Goal: Information Seeking & Learning: Compare options

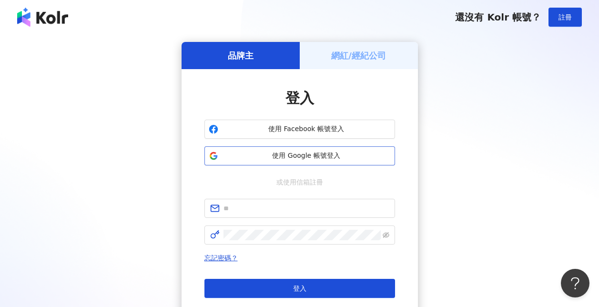
click at [314, 151] on span "使用 Google 帳號登入" at bounding box center [306, 156] width 169 height 10
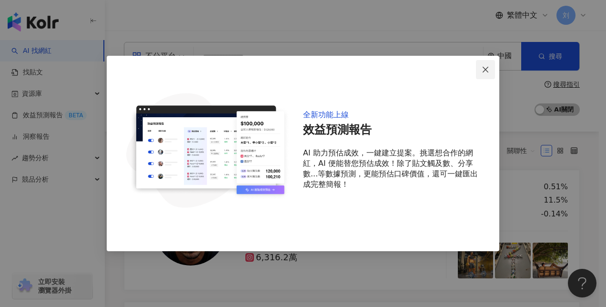
click at [485, 67] on icon "close" at bounding box center [485, 70] width 8 height 8
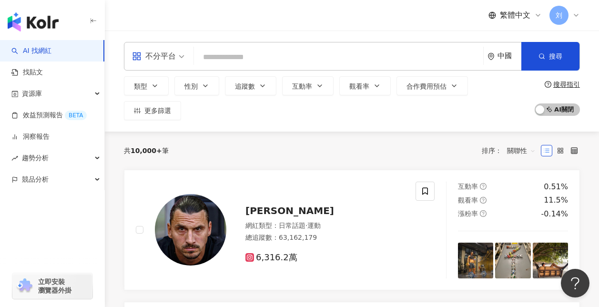
click at [326, 61] on input "search" at bounding box center [338, 57] width 281 height 18
click at [304, 56] on input "search" at bounding box center [338, 57] width 281 height 18
click at [150, 91] on button "類型" at bounding box center [146, 85] width 45 height 19
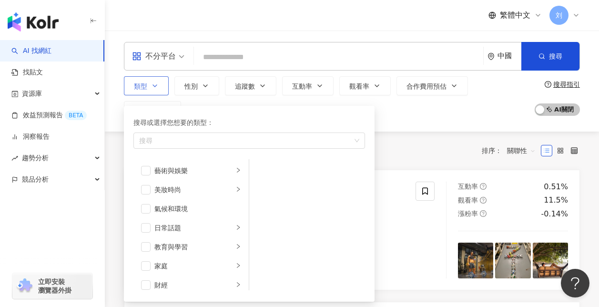
click at [157, 82] on icon "button" at bounding box center [155, 86] width 8 height 8
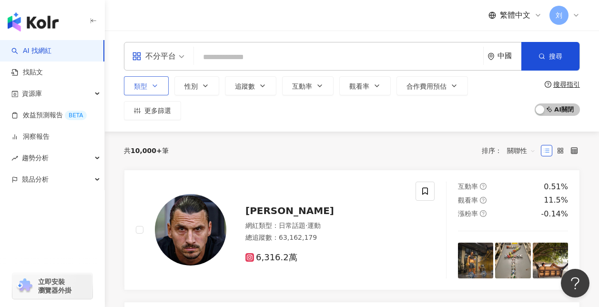
click at [155, 86] on icon "button" at bounding box center [155, 86] width 8 height 8
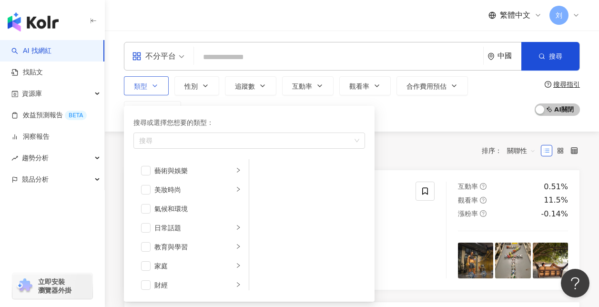
click at [153, 83] on icon "button" at bounding box center [155, 86] width 8 height 8
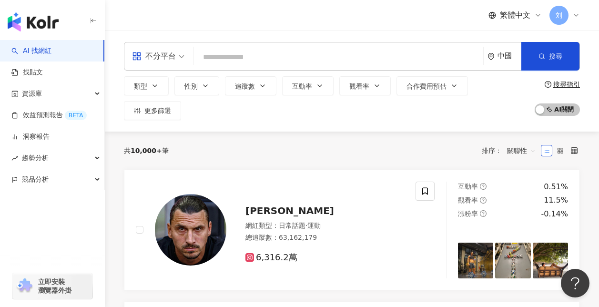
click at [170, 59] on div "不分平台" at bounding box center [154, 56] width 44 height 15
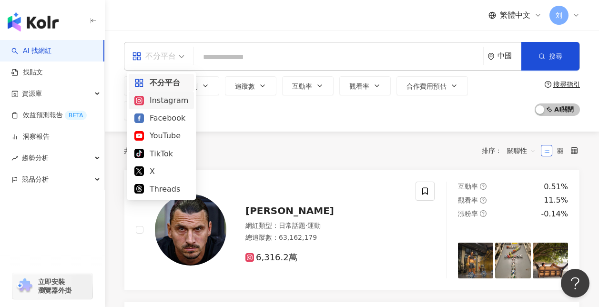
click at [276, 111] on div "類型 性別 追蹤數 互動率 觀看率 合作費用預估 更多篩選" at bounding box center [326, 98] width 405 height 44
click at [185, 52] on div "不分平台" at bounding box center [158, 56] width 63 height 28
click at [149, 96] on div "Instagram" at bounding box center [161, 100] width 54 height 12
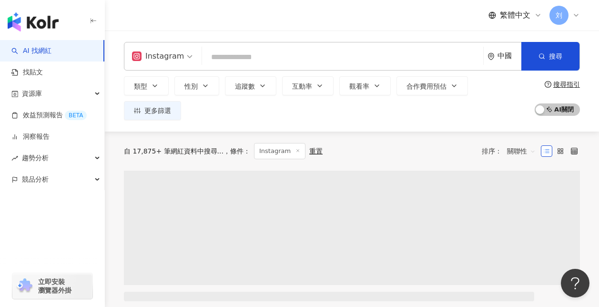
click at [171, 58] on div "Instagram" at bounding box center [158, 56] width 52 height 15
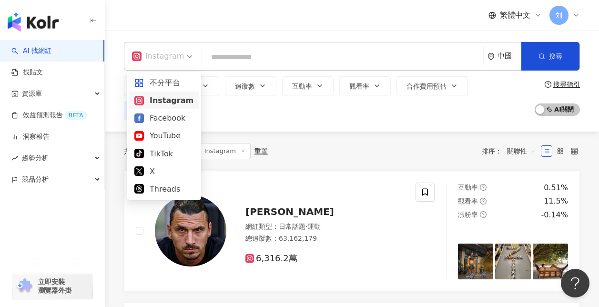
click at [146, 99] on div "Instagram" at bounding box center [163, 100] width 59 height 12
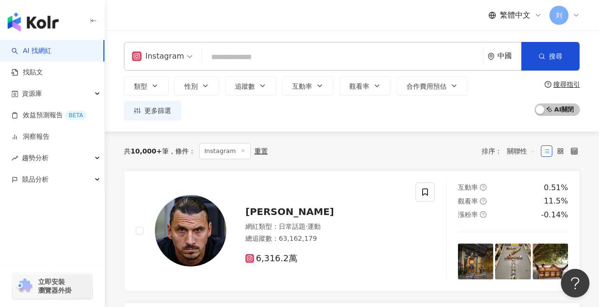
click at [505, 60] on div "中國" at bounding box center [509, 56] width 24 height 8
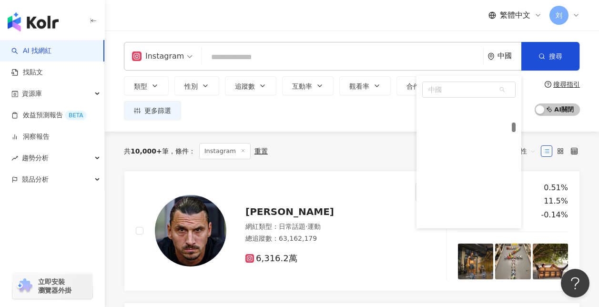
scroll to position [957, 0]
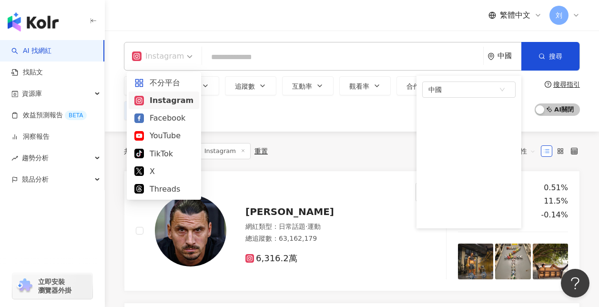
click at [184, 60] on span "Instagram" at bounding box center [162, 56] width 60 height 15
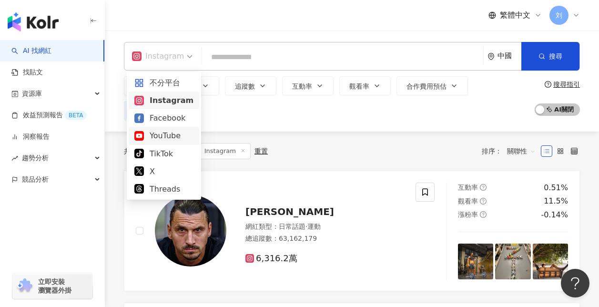
click at [170, 132] on div "YouTube" at bounding box center [163, 136] width 59 height 12
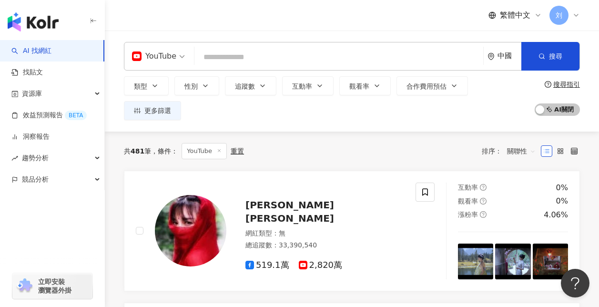
click at [506, 57] on div "中國" at bounding box center [509, 56] width 24 height 8
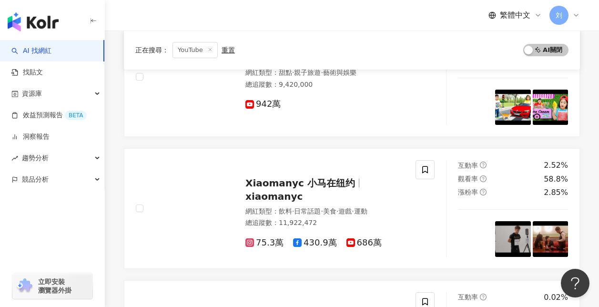
scroll to position [143, 0]
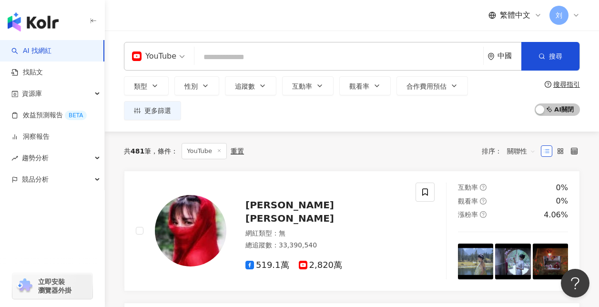
click at [506, 57] on div "中國" at bounding box center [509, 56] width 24 height 8
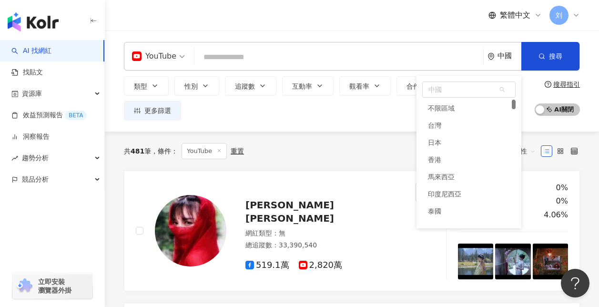
drag, startPoint x: 513, startPoint y: 129, endPoint x: 513, endPoint y: 99, distance: 29.5
click at [513, 99] on div "中國 kh cm ca 不限區域 台灣 日本 香港 馬來西亞 印度尼西亞 泰國 越南" at bounding box center [468, 152] width 105 height 152
click at [462, 126] on div "台灣" at bounding box center [468, 125] width 93 height 17
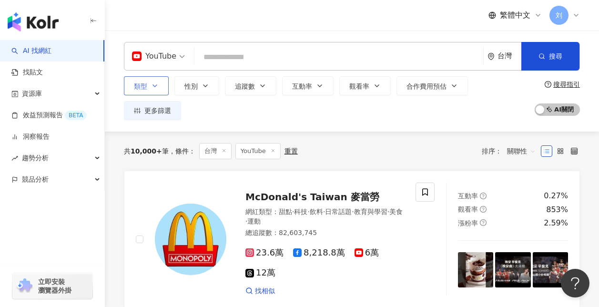
click at [156, 86] on icon "button" at bounding box center [155, 86] width 8 height 8
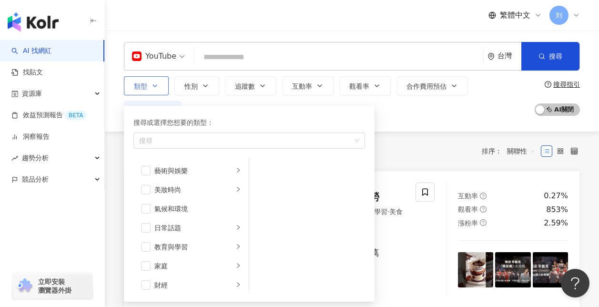
click at [152, 84] on icon "button" at bounding box center [155, 86] width 8 height 8
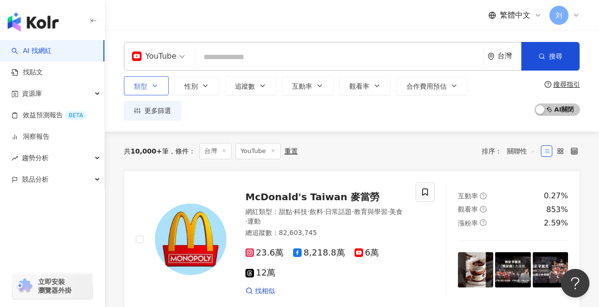
click at [155, 85] on icon "button" at bounding box center [155, 86] width 8 height 8
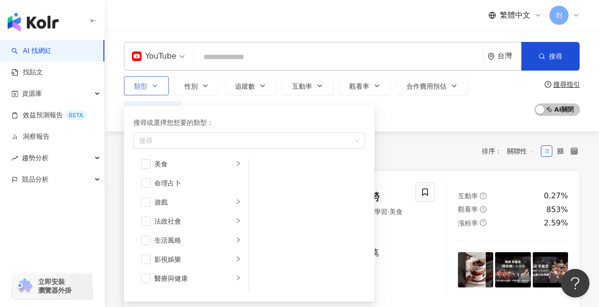
scroll to position [140, 0]
click at [149, 183] on span "button" at bounding box center [146, 184] width 10 height 10
click at [421, 119] on div "類型 搜尋或選擇您想要的類型： 命理占卜 藝術與娛樂 美妝時尚 氣候和環境 日常話題 教育與學習 家庭 財經 美食 命理占卜 遊戲 法政社會 生活風格 影視娛…" at bounding box center [326, 98] width 405 height 44
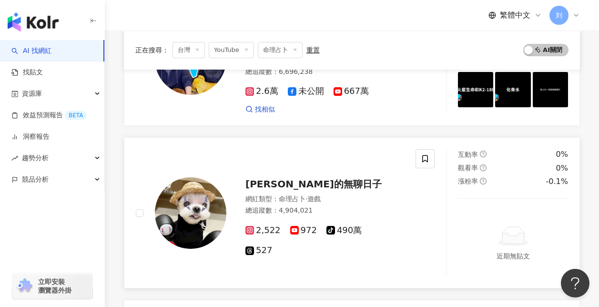
scroll to position [143, 0]
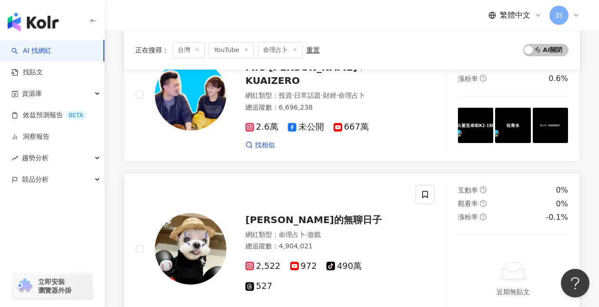
click at [296, 218] on span "黃吉吉的無聊日子" at bounding box center [313, 219] width 136 height 11
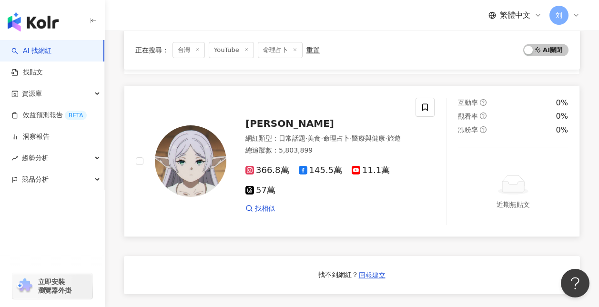
scroll to position [571, 0]
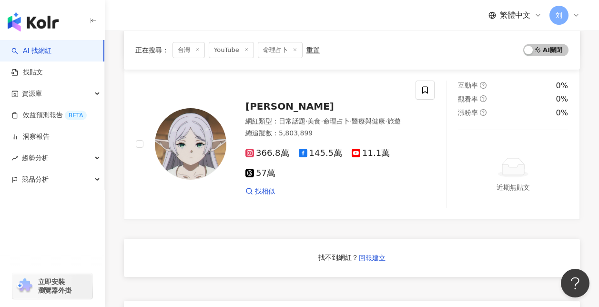
click at [594, 123] on div "正在搜尋 ： 台灣 YouTube 命理占卜 重置 AI 開啟 AI 關閉 老高與小茉 Mr & Mrs Gao KUAIZERO 網紅類型 ： 投資 · 日…" at bounding box center [352, 48] width 494 height 977
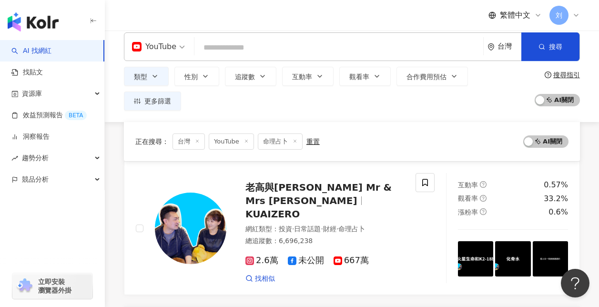
scroll to position [0, 0]
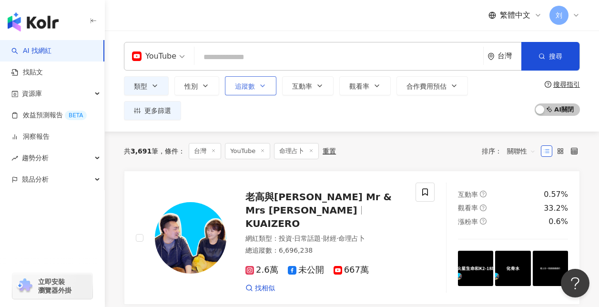
click at [250, 85] on span "追蹤數" at bounding box center [245, 86] width 20 height 8
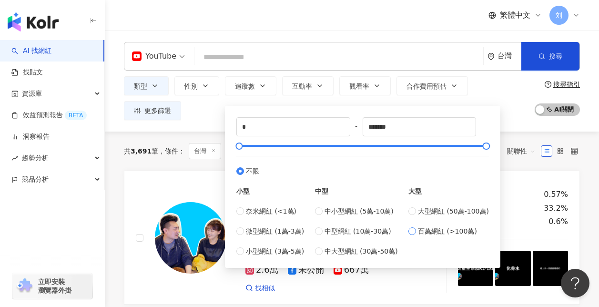
type input "*******"
type input "*********"
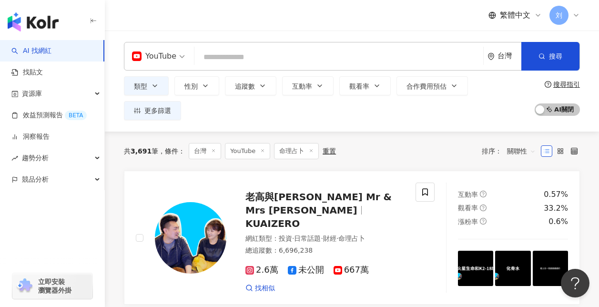
click at [509, 96] on div "類型 性別 追蹤數 互動率 觀看率 合作費用預估 更多篩選 ******* - ********* 不限 小型 奈米網紅 (<1萬) 微型網紅 (1萬-3萬)…" at bounding box center [326, 98] width 405 height 44
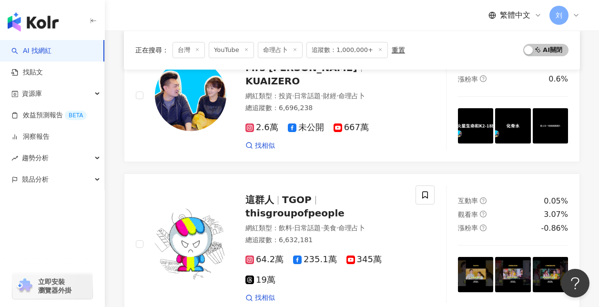
scroll to position [143, 0]
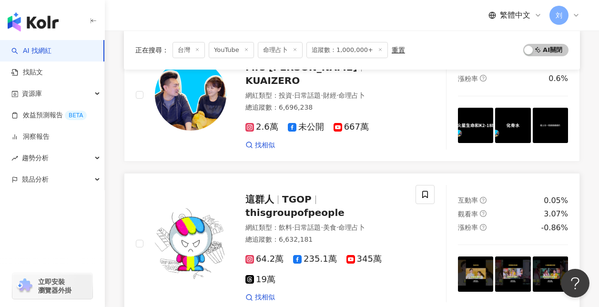
click at [344, 207] on span "thisgroupofpeople" at bounding box center [294, 212] width 99 height 11
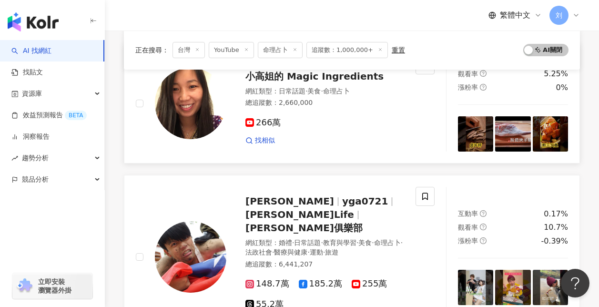
scroll to position [429, 0]
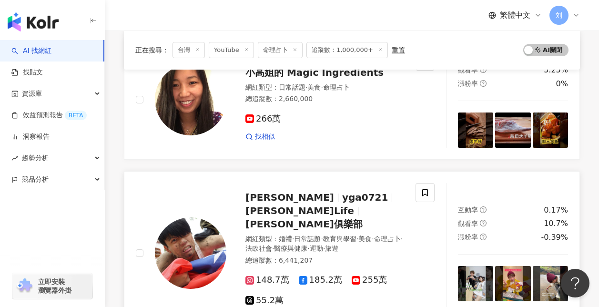
click at [342, 191] on span "yga0721" at bounding box center [365, 196] width 46 height 11
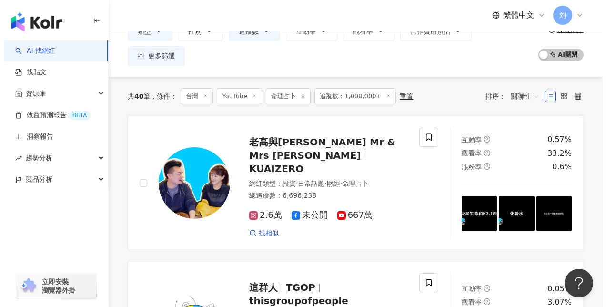
scroll to position [0, 0]
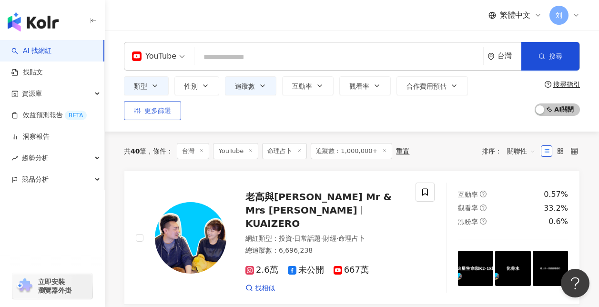
click at [163, 114] on span "更多篩選" at bounding box center [157, 111] width 27 height 8
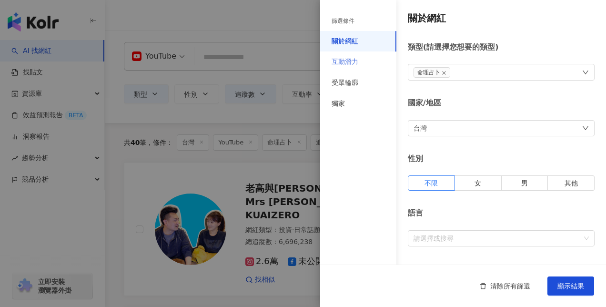
click at [370, 64] on div "互動潛力" at bounding box center [358, 61] width 76 height 21
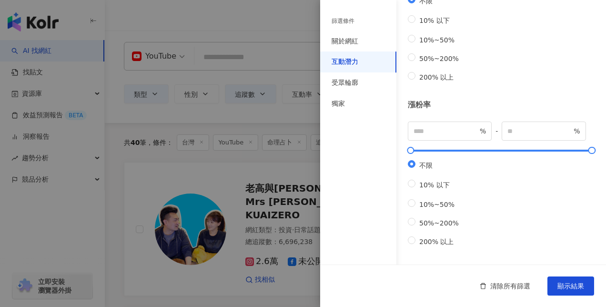
scroll to position [310, 0]
click at [450, 186] on label "10% 以下" at bounding box center [435, 185] width 55 height 10
type input "**"
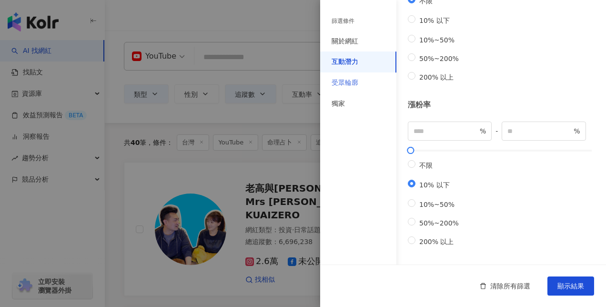
click at [362, 83] on div "受眾輪廓" at bounding box center [358, 82] width 76 height 21
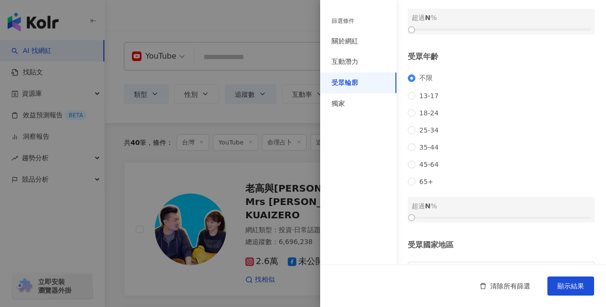
scroll to position [0, 0]
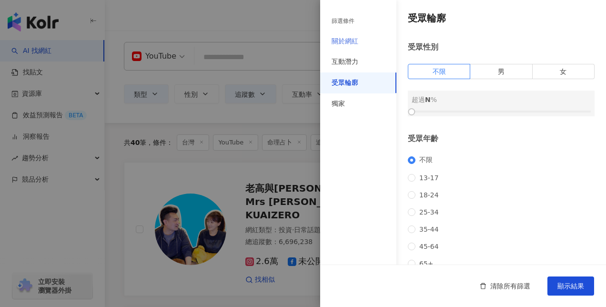
click at [372, 46] on div "關於網紅" at bounding box center [358, 41] width 76 height 21
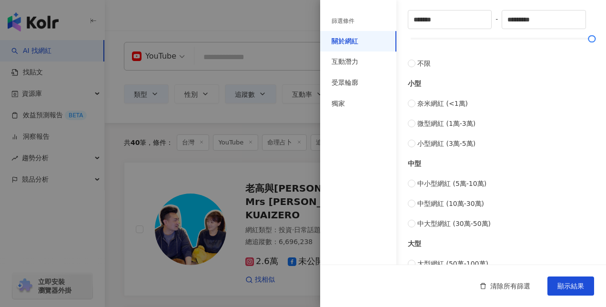
scroll to position [270, 0]
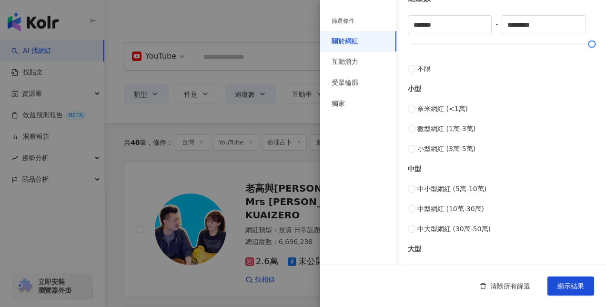
click at [371, 24] on div "篩選條件" at bounding box center [358, 21] width 76 height 20
click at [353, 20] on div "篩選條件" at bounding box center [342, 21] width 23 height 8
click at [355, 20] on div "篩選條件" at bounding box center [358, 21] width 76 height 20
click at [348, 61] on div "互動潛力" at bounding box center [344, 62] width 27 height 10
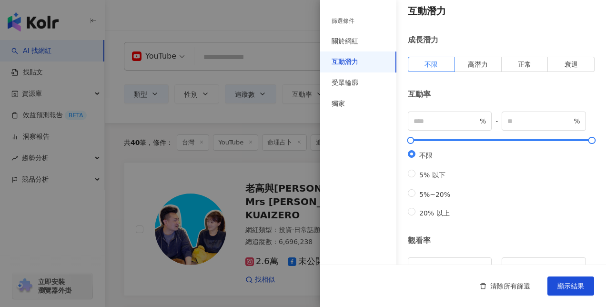
scroll to position [0, 0]
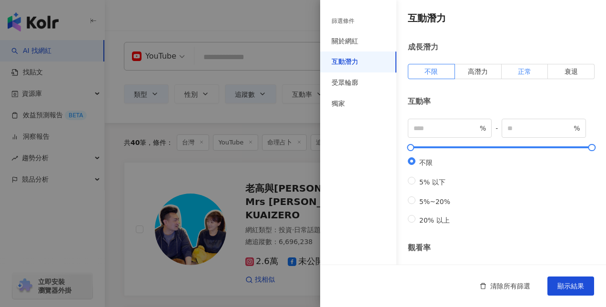
click at [529, 74] on label "正常" at bounding box center [524, 71] width 47 height 15
click at [520, 72] on span "正常" at bounding box center [524, 72] width 13 height 8
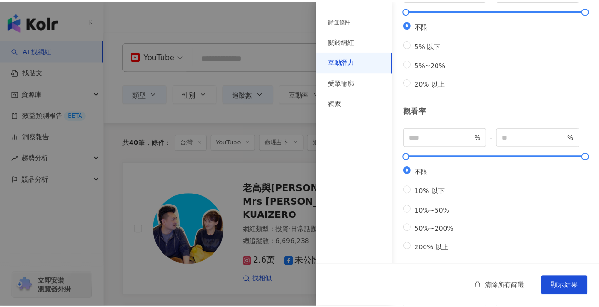
scroll to position [190, 0]
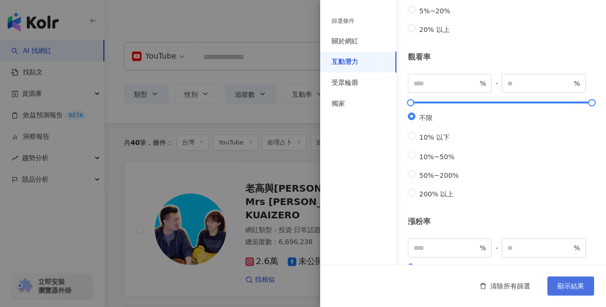
click at [576, 290] on button "顯示結果" at bounding box center [570, 285] width 47 height 19
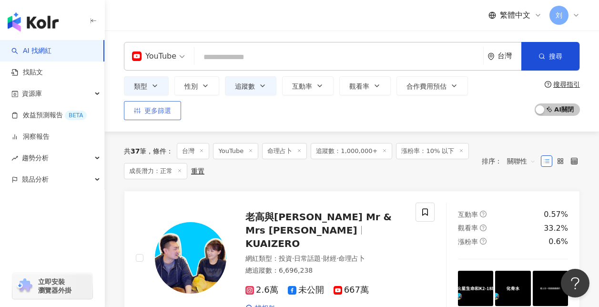
click at [158, 109] on span "更多篩選" at bounding box center [157, 111] width 27 height 8
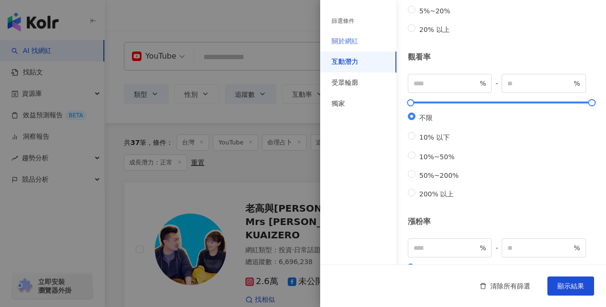
click at [372, 45] on div "關於網紅" at bounding box center [358, 41] width 76 height 21
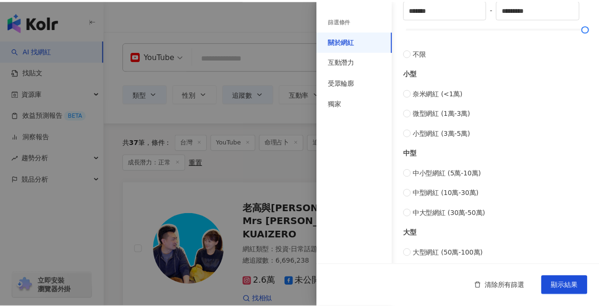
scroll to position [381, 0]
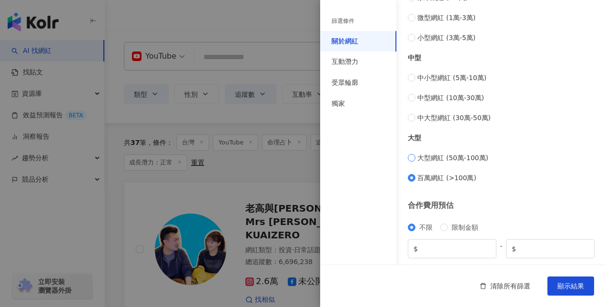
click at [476, 158] on span "大型網紅 (50萬-100萬)" at bounding box center [452, 157] width 71 height 10
type input "******"
click at [568, 285] on span "顯示結果" at bounding box center [570, 286] width 27 height 8
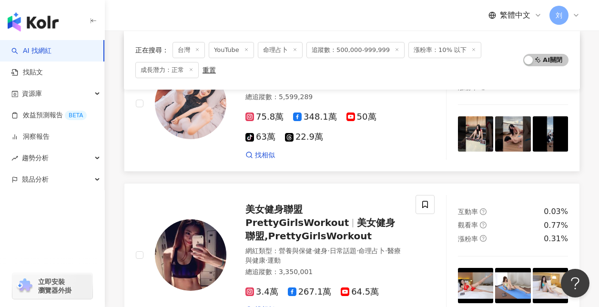
scroll to position [95, 0]
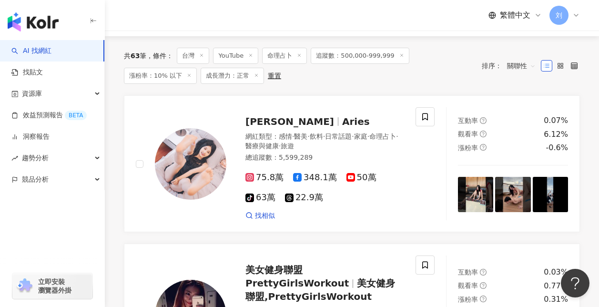
click at [273, 75] on div "重置" at bounding box center [274, 76] width 13 height 8
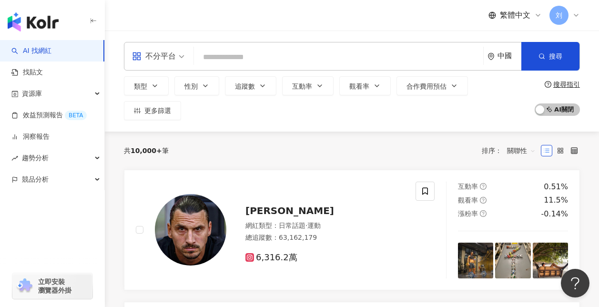
click at [180, 57] on span "不分平台" at bounding box center [158, 56] width 52 height 15
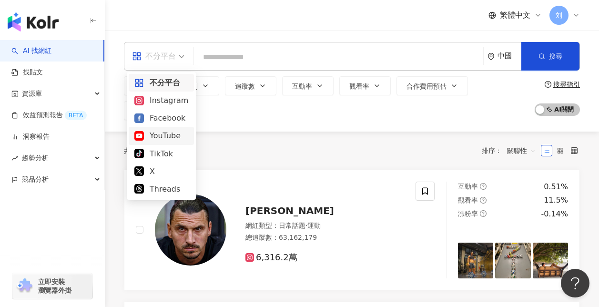
click at [161, 132] on div "YouTube" at bounding box center [161, 136] width 54 height 12
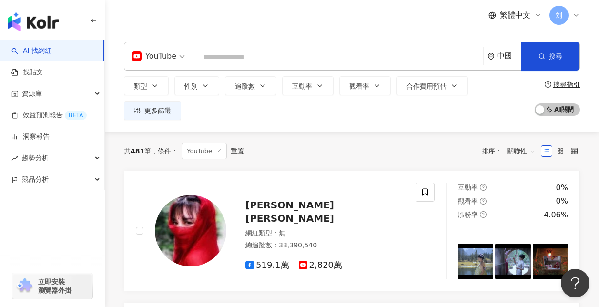
click at [232, 56] on input "search" at bounding box center [338, 57] width 281 height 18
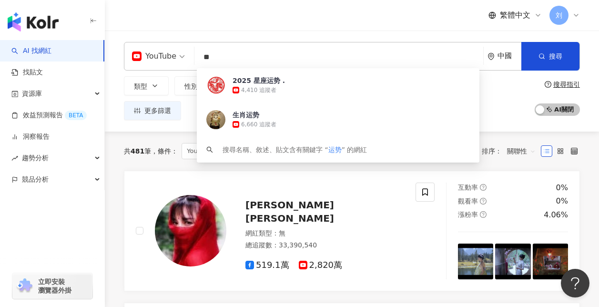
type input "*"
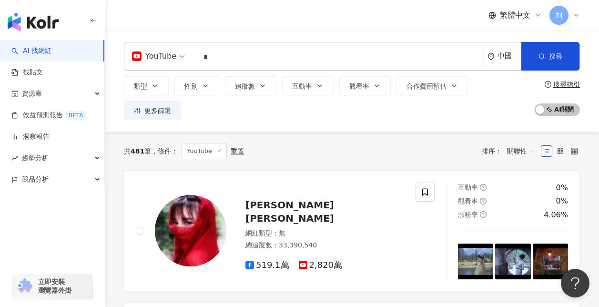
click at [233, 56] on input "*" at bounding box center [338, 57] width 281 height 18
type input "*"
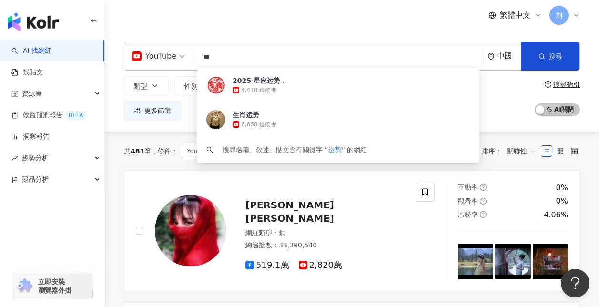
type input "**"
click at [285, 4] on div "繁體中文 刘" at bounding box center [352, 15] width 456 height 30
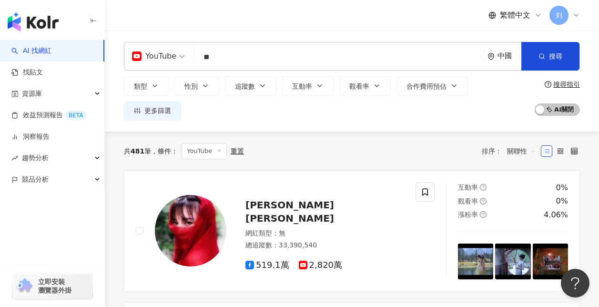
click at [503, 56] on div "中國" at bounding box center [509, 56] width 24 height 8
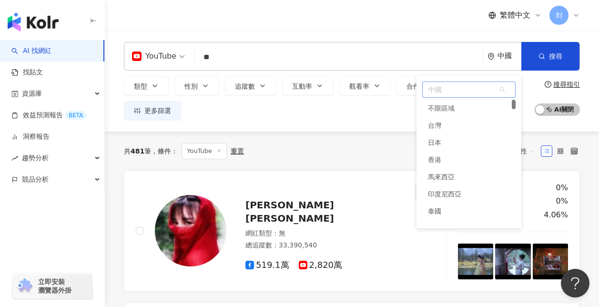
drag, startPoint x: 513, startPoint y: 191, endPoint x: 515, endPoint y: 100, distance: 91.0
click at [515, 100] on div at bounding box center [513, 105] width 4 height 10
click at [454, 131] on div "台灣" at bounding box center [468, 125] width 93 height 17
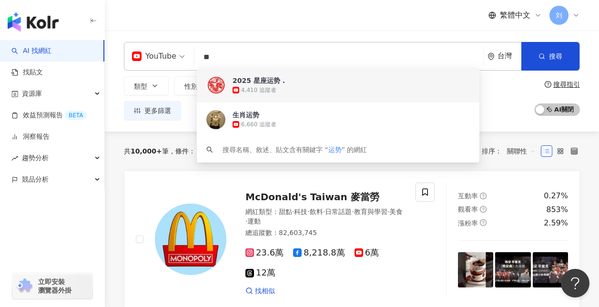
click at [290, 49] on input "**" at bounding box center [338, 57] width 281 height 18
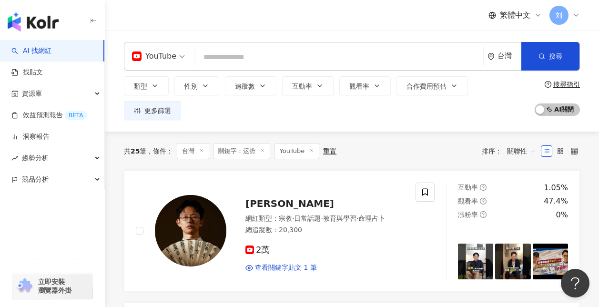
click at [289, 52] on input "search" at bounding box center [338, 57] width 281 height 18
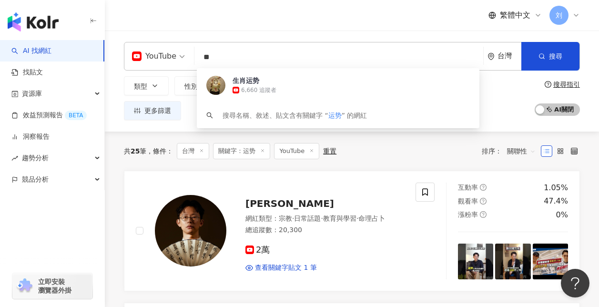
type input "**"
click at [256, 15] on div "繁體中文 刘" at bounding box center [352, 15] width 456 height 30
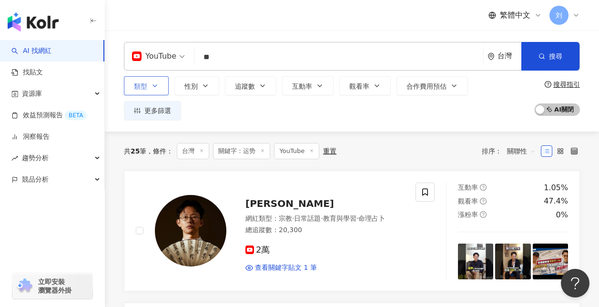
click at [155, 87] on icon "button" at bounding box center [155, 86] width 8 height 8
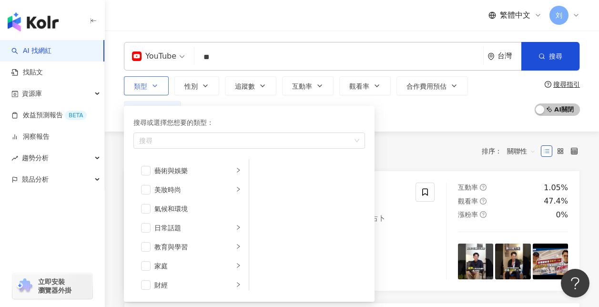
click at [157, 84] on icon "button" at bounding box center [155, 86] width 8 height 8
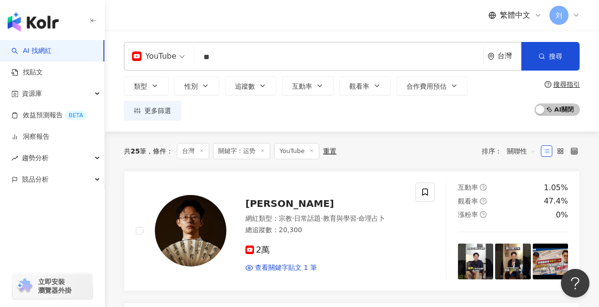
click at [531, 89] on div "類型 性別 追蹤數 互動率 觀看率 合作費用預估 更多篩選 篩選條件 關於網紅 互動潛力 受眾輪廓 獨家 關於網紅 類型 ( 請選擇您想要的類型 ) 尚未選擇…" at bounding box center [352, 98] width 456 height 44
click at [242, 90] on button "追蹤數" at bounding box center [250, 85] width 51 height 19
type input "*"
type input "*******"
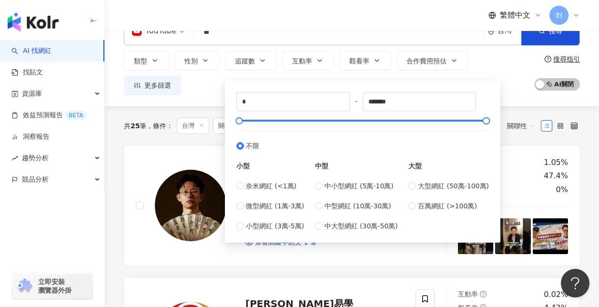
scroll to position [48, 0]
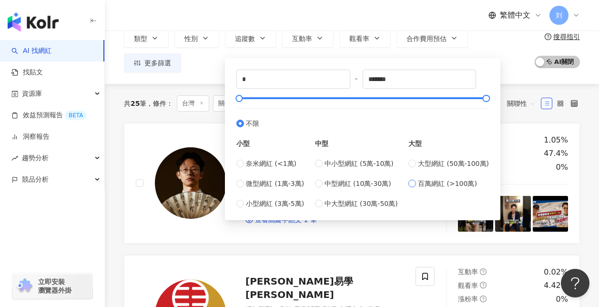
click at [430, 183] on span "百萬網紅 (>100萬)" at bounding box center [447, 183] width 59 height 10
type input "*******"
type input "*********"
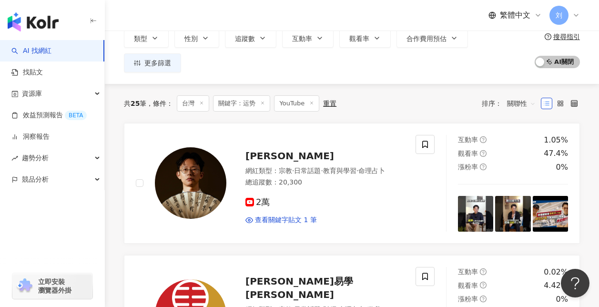
click at [516, 73] on div "YouTube ** 台灣 搜尋 https://www.youtube.com/channel/UCuv0SPTd1gwbyfOGzutflVg 生肖运势 …" at bounding box center [352, 33] width 494 height 101
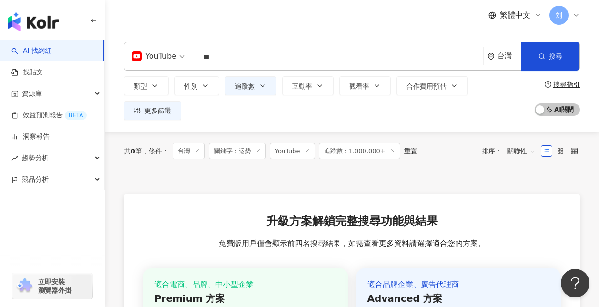
click at [242, 59] on input "**" at bounding box center [338, 57] width 281 height 18
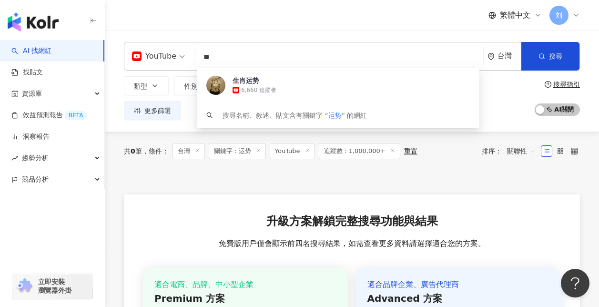
type input "*"
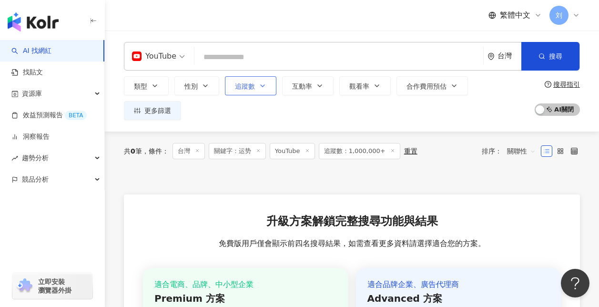
click at [258, 89] on button "追蹤數" at bounding box center [250, 85] width 51 height 19
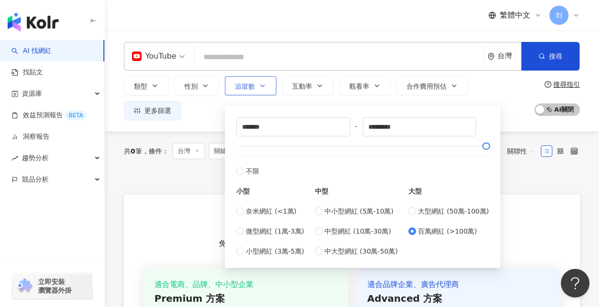
click at [261, 84] on icon "button" at bounding box center [263, 86] width 8 height 8
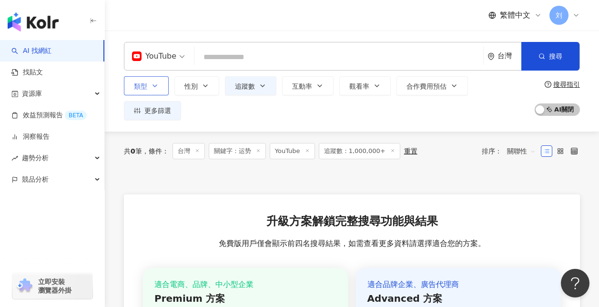
click at [150, 84] on button "類型" at bounding box center [146, 85] width 45 height 19
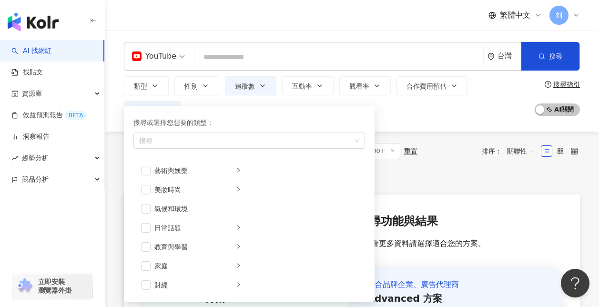
click at [242, 58] on input "search" at bounding box center [338, 57] width 281 height 18
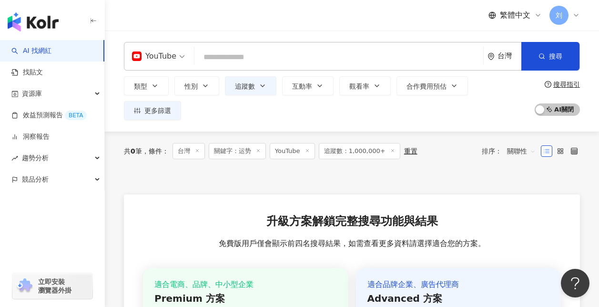
click at [242, 58] on input "search" at bounding box center [338, 57] width 281 height 18
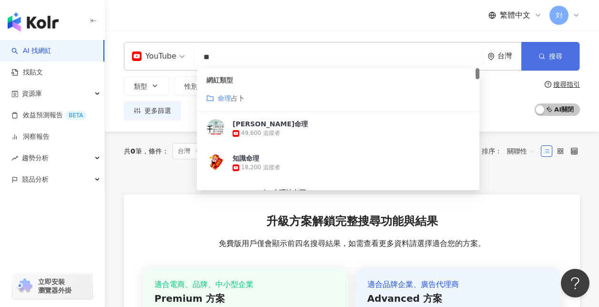
type input "**"
click at [547, 53] on button "搜尋" at bounding box center [550, 56] width 58 height 29
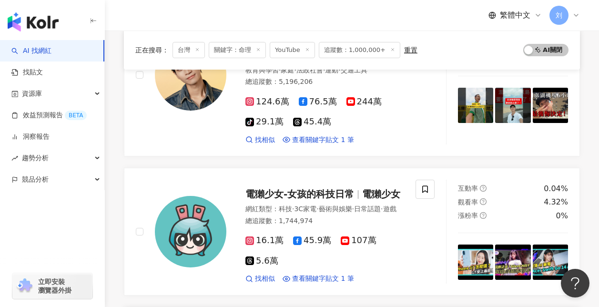
scroll to position [48, 0]
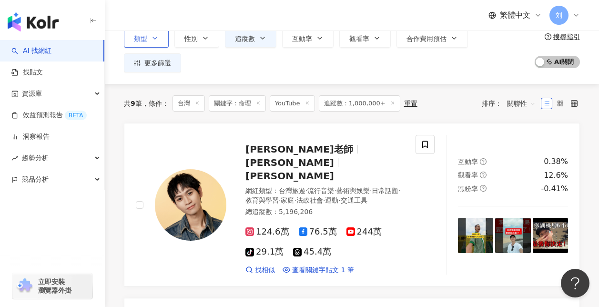
click at [150, 38] on button "類型" at bounding box center [146, 38] width 45 height 19
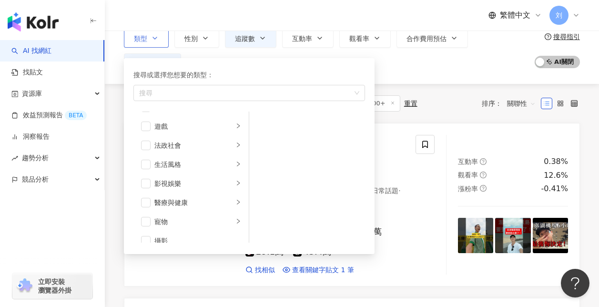
scroll to position [143, 0]
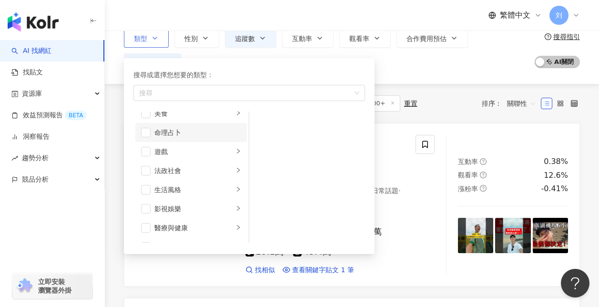
click at [181, 137] on div "命理占卜" at bounding box center [197, 132] width 87 height 10
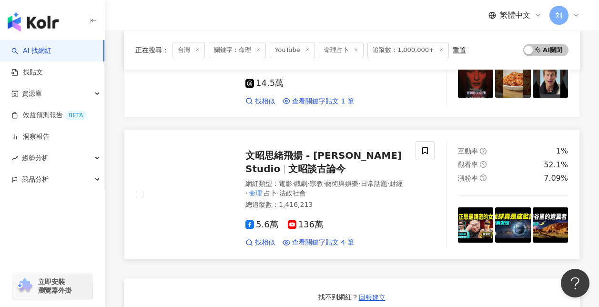
scroll to position [190, 0]
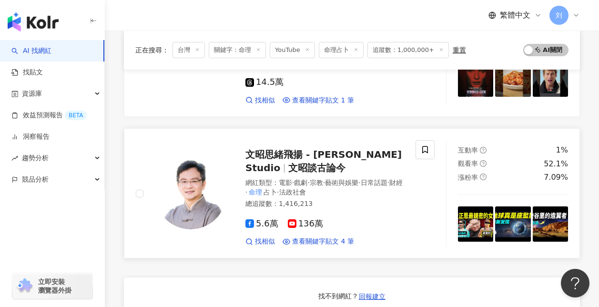
click at [348, 151] on span "文昭思緒飛揚 - [PERSON_NAME] Studio" at bounding box center [323, 161] width 156 height 25
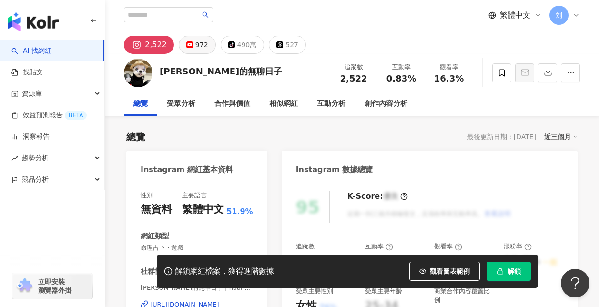
click at [195, 45] on div "972" at bounding box center [201, 44] width 13 height 13
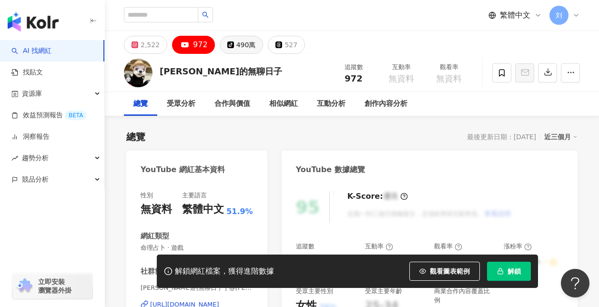
click at [236, 47] on div "490萬" at bounding box center [246, 44] width 20 height 13
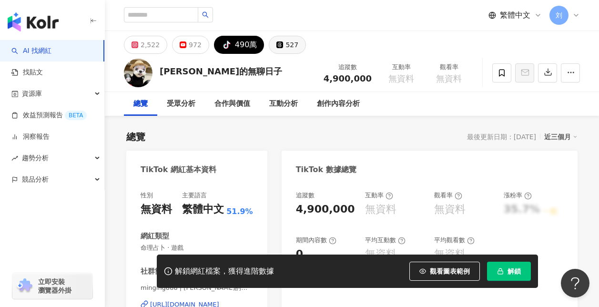
click at [285, 49] on div "527" at bounding box center [291, 44] width 13 height 13
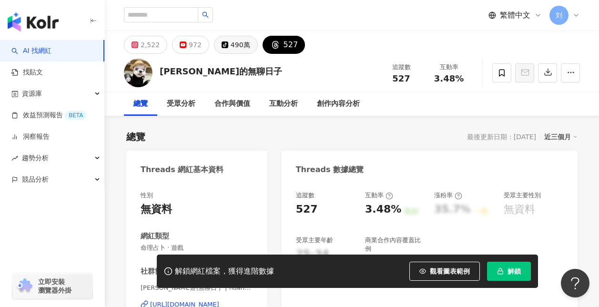
click at [240, 43] on div "490萬" at bounding box center [240, 44] width 20 height 13
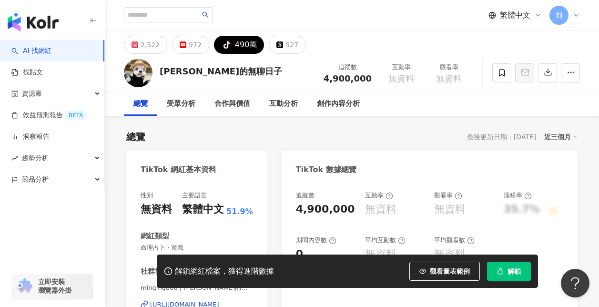
click at [145, 75] on img at bounding box center [138, 73] width 29 height 29
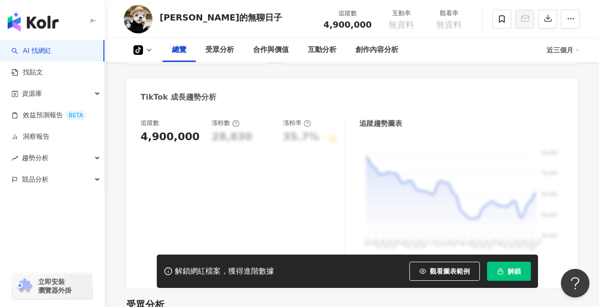
scroll to position [333, 0]
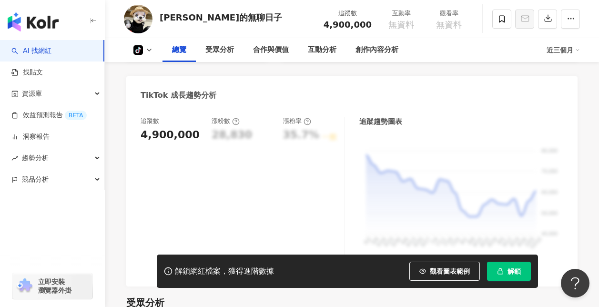
click at [232, 299] on div "受眾分析" at bounding box center [351, 302] width 451 height 13
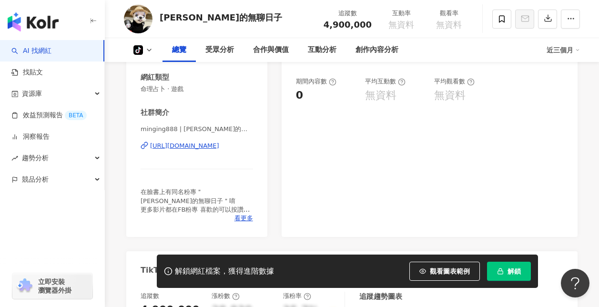
scroll to position [143, 0]
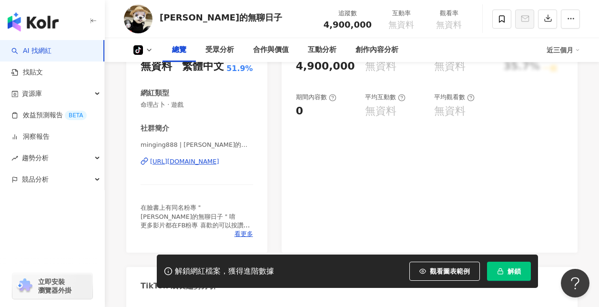
click at [219, 160] on div "https://www.tiktok.com/share/user/6613681203701334017" at bounding box center [184, 161] width 69 height 9
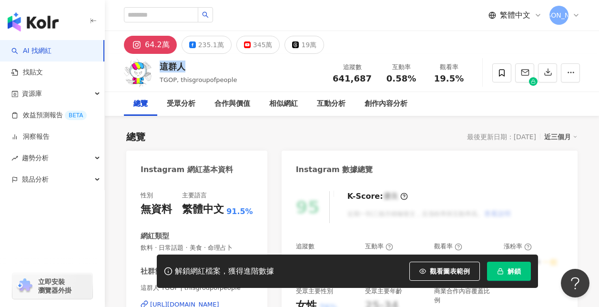
drag, startPoint x: 194, startPoint y: 66, endPoint x: 162, endPoint y: 66, distance: 31.9
click at [162, 66] on div "這群人" at bounding box center [198, 66] width 77 height 12
copy div "這群人"
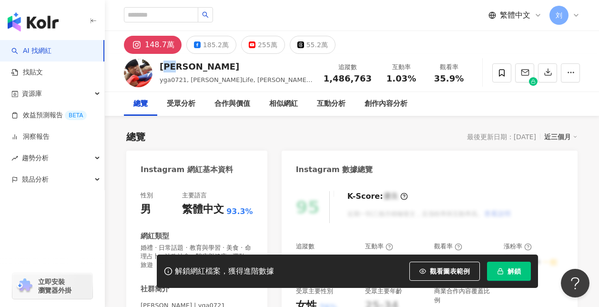
drag, startPoint x: 190, startPoint y: 64, endPoint x: 161, endPoint y: 65, distance: 29.1
click at [161, 65] on div "蔡阿嘎" at bounding box center [236, 66] width 153 height 12
drag, startPoint x: 161, startPoint y: 65, endPoint x: 260, endPoint y: 45, distance: 101.5
click at [260, 45] on div "255萬" at bounding box center [268, 44] width 20 height 13
click at [260, 40] on div "255萬" at bounding box center [268, 44] width 20 height 13
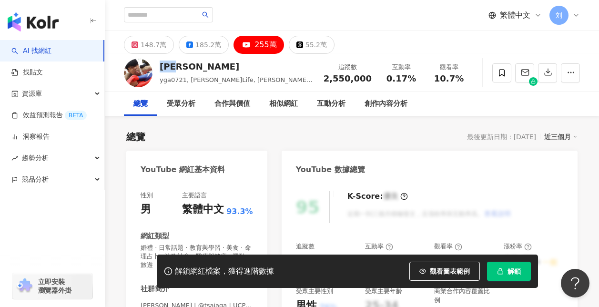
click at [213, 61] on div "蔡阿嘎" at bounding box center [236, 66] width 153 height 12
click at [202, 65] on div "蔡阿嘎" at bounding box center [236, 66] width 153 height 12
drag, startPoint x: 190, startPoint y: 64, endPoint x: 162, endPoint y: 65, distance: 27.7
click at [162, 65] on div "蔡阿嘎" at bounding box center [236, 66] width 153 height 12
copy div "蔡阿嘎"
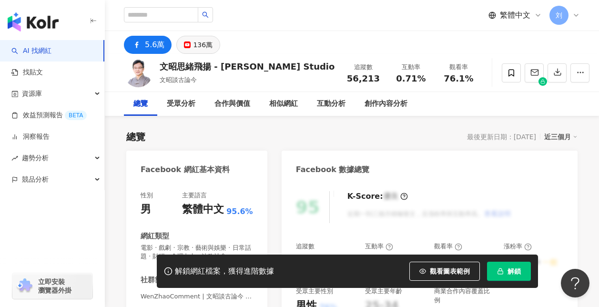
click at [193, 46] on div "136萬" at bounding box center [203, 44] width 20 height 13
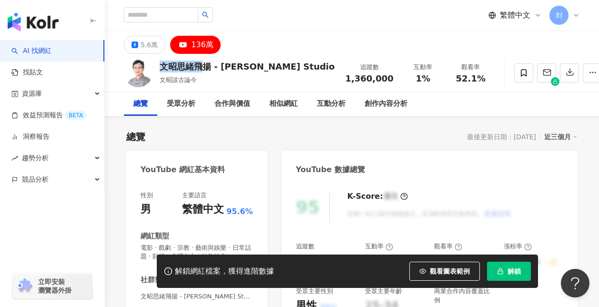
drag, startPoint x: 162, startPoint y: 66, endPoint x: 212, endPoint y: 67, distance: 50.0
click at [212, 67] on div "文昭思緒飛揚 - [PERSON_NAME] Studio" at bounding box center [247, 66] width 175 height 12
copy div "文昭思緒飛揚"
click at [217, 66] on div "文昭思緒飛揚 - [PERSON_NAME] Studio" at bounding box center [247, 66] width 175 height 12
drag, startPoint x: 210, startPoint y: 66, endPoint x: 161, endPoint y: 66, distance: 48.6
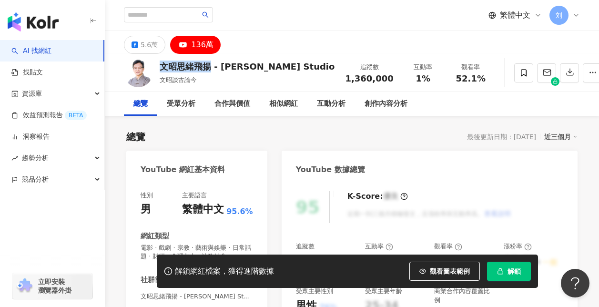
click at [161, 66] on div "文昭思緒飛揚 - [PERSON_NAME] Studio" at bounding box center [247, 66] width 175 height 12
copy div "文昭思緒飛揚"
